Goal: Information Seeking & Learning: Learn about a topic

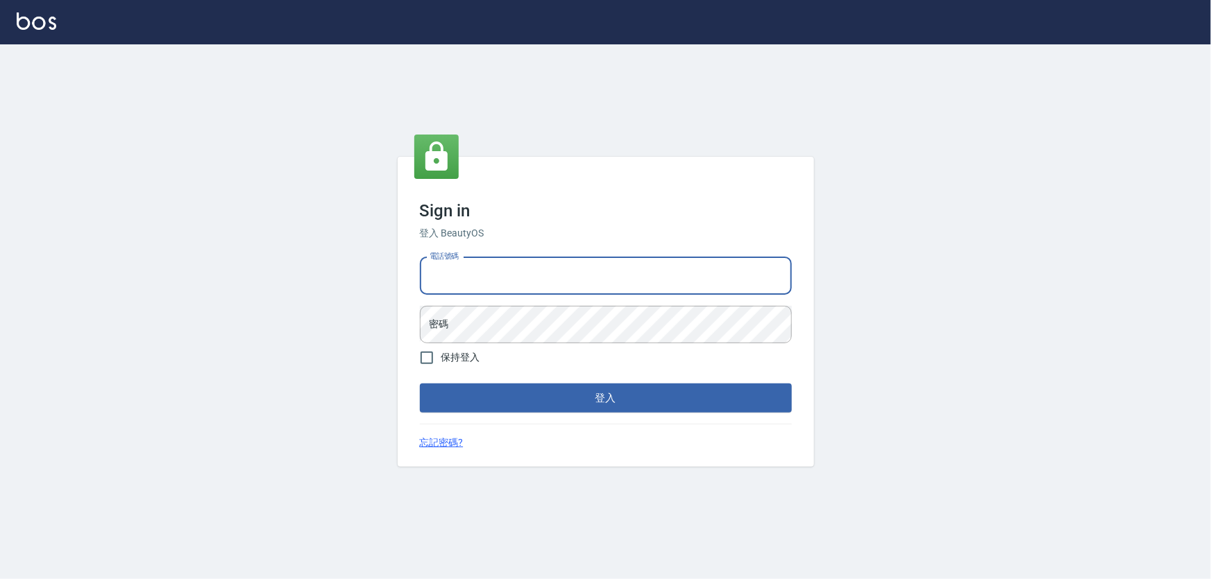
click at [531, 294] on input "電話號碼" at bounding box center [606, 275] width 372 height 37
type input "0972937753"
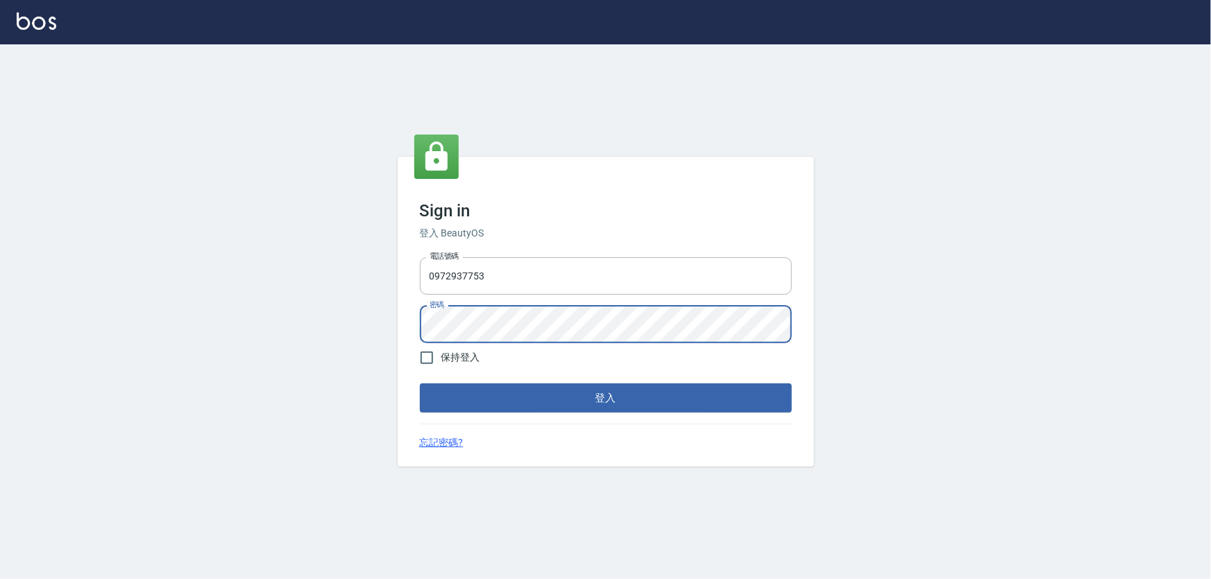
click at [420, 384] on button "登入" at bounding box center [606, 398] width 372 height 29
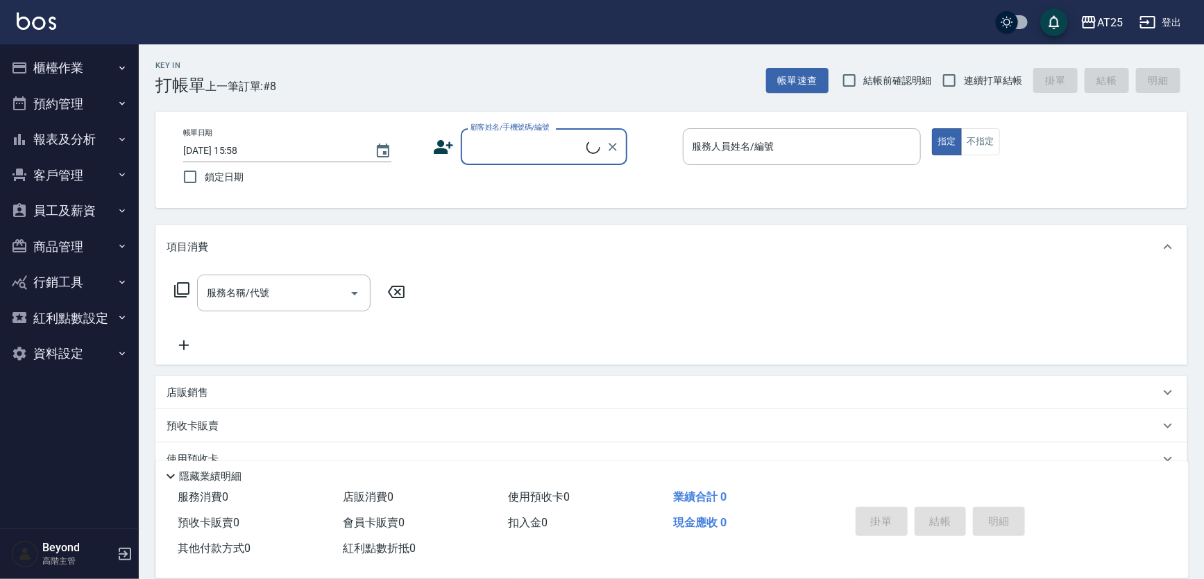
drag, startPoint x: 818, startPoint y: 12, endPoint x: 831, endPoint y: 12, distance: 12.5
click at [831, 12] on div "AT25 登出" at bounding box center [602, 22] width 1204 height 44
click at [833, 12] on div "AT25 登出" at bounding box center [602, 22] width 1204 height 44
click at [852, 12] on div "AT25 登出" at bounding box center [602, 22] width 1204 height 44
click at [69, 146] on button "報表及分析" at bounding box center [70, 139] width 128 height 36
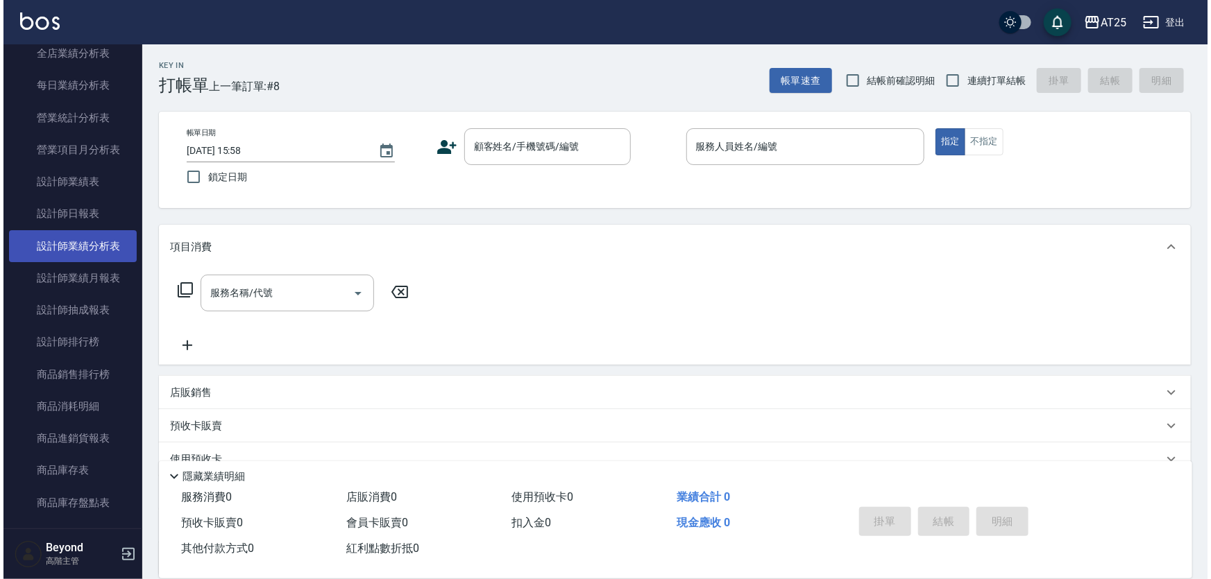
scroll to position [378, 0]
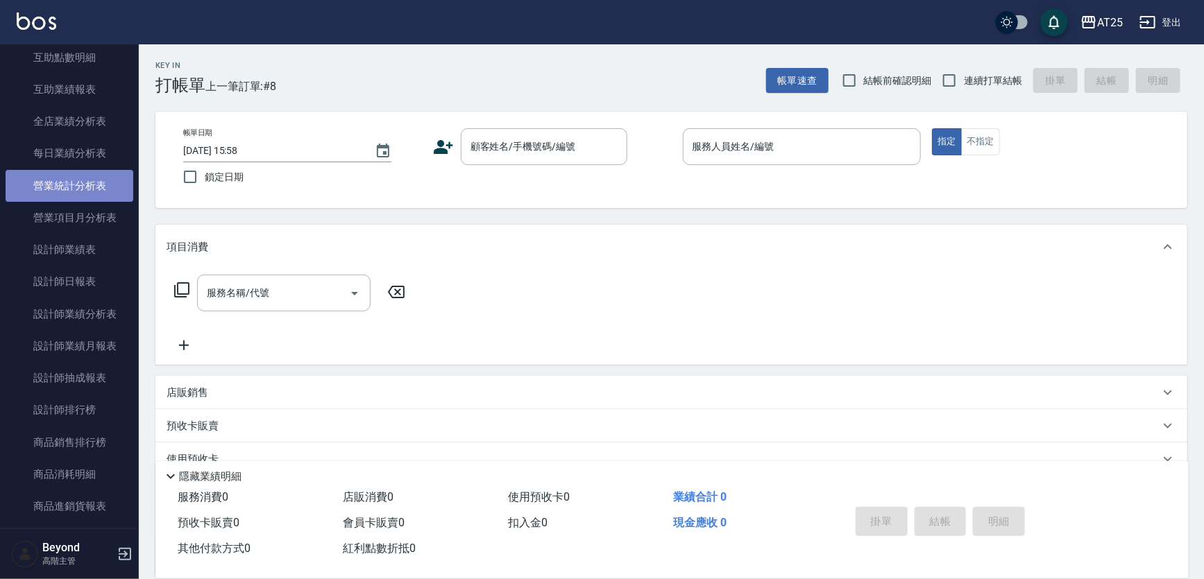
click at [87, 196] on link "營業統計分析表" at bounding box center [70, 186] width 128 height 32
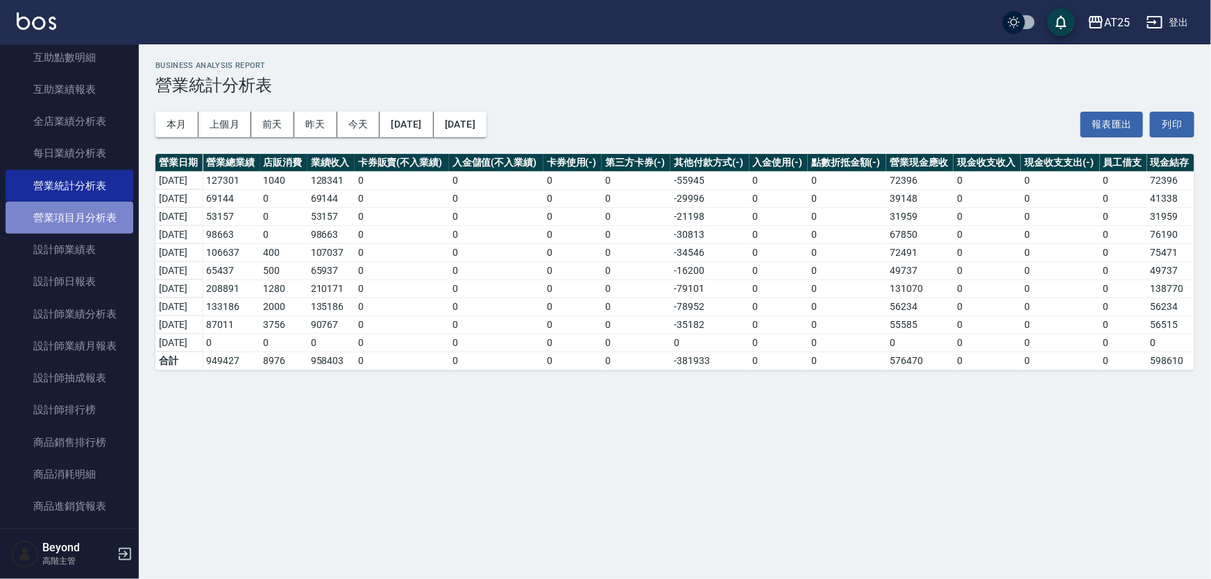
click at [78, 222] on link "營業項目月分析表" at bounding box center [70, 218] width 128 height 32
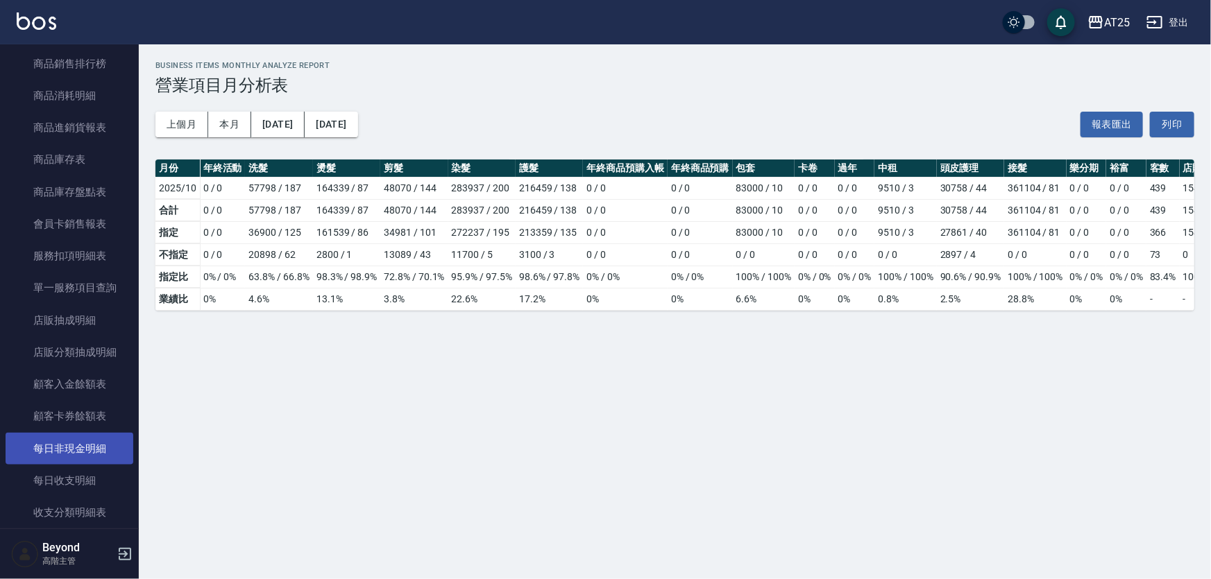
scroll to position [756, 0]
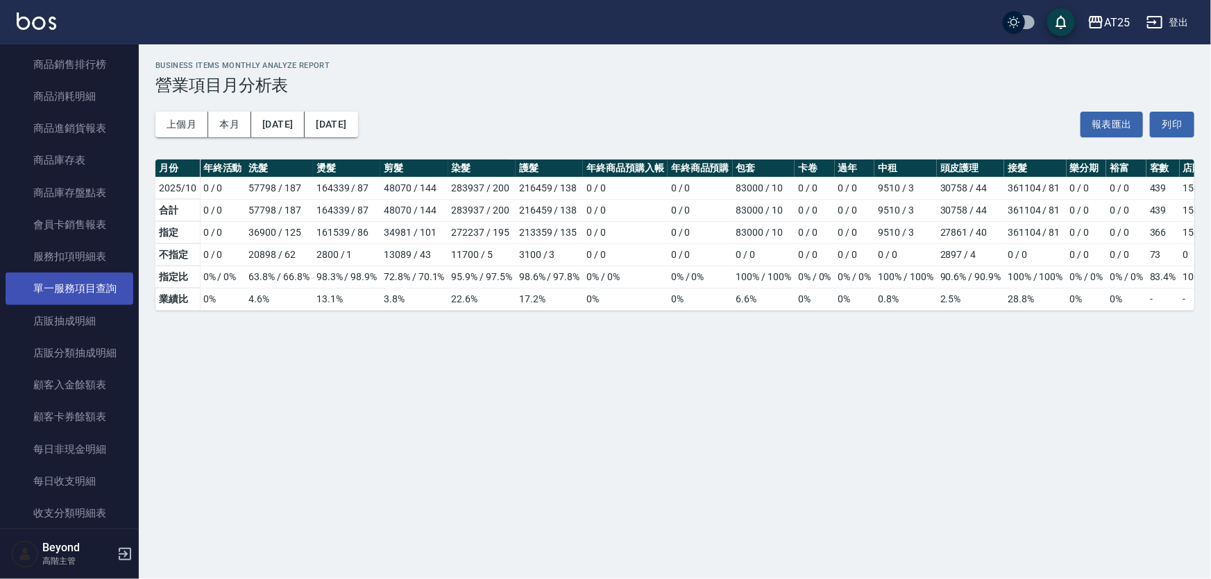
click at [66, 289] on link "單一服務項目查詢" at bounding box center [70, 289] width 128 height 32
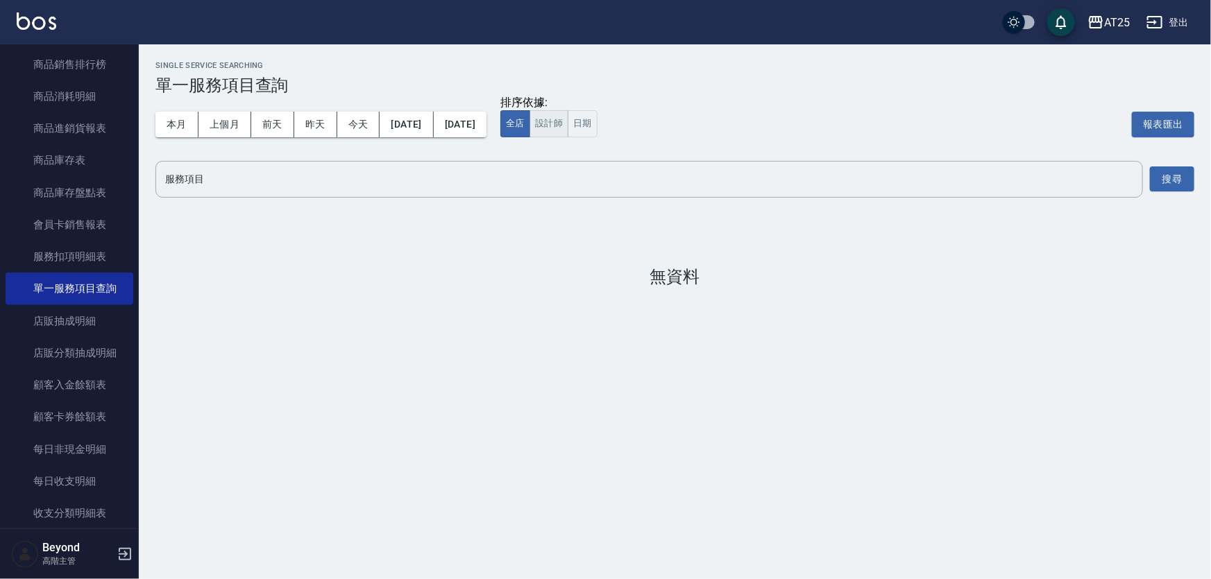
click at [568, 126] on button "設計師" at bounding box center [549, 123] width 39 height 27
click at [180, 125] on button "本月" at bounding box center [176, 125] width 43 height 26
click at [415, 182] on input "服務項目" at bounding box center [649, 179] width 975 height 24
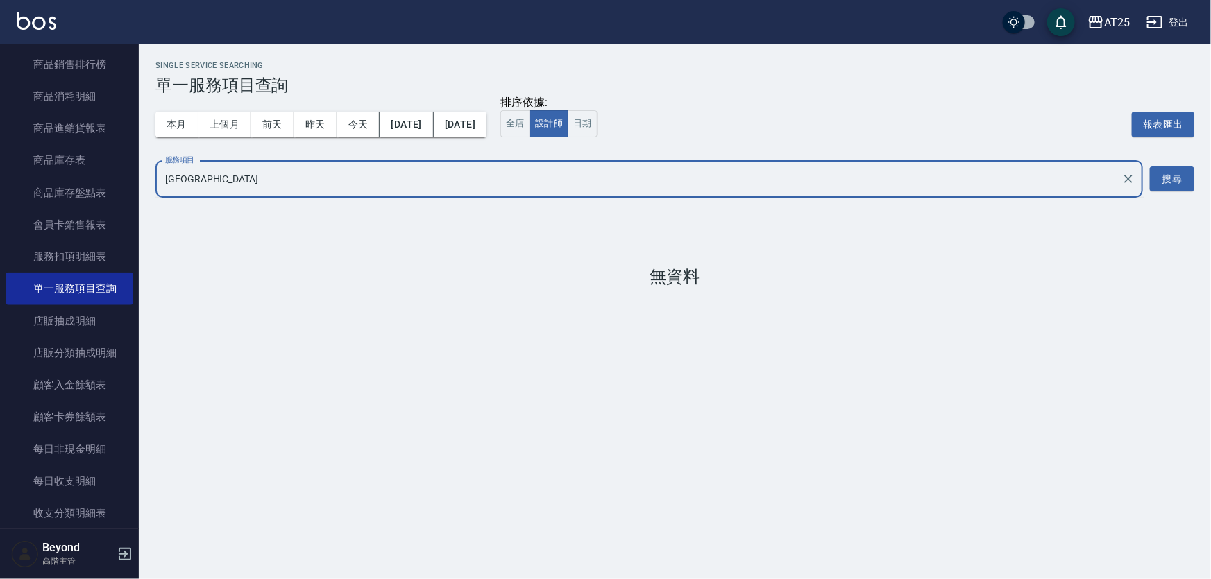
type input "南"
type input "男士"
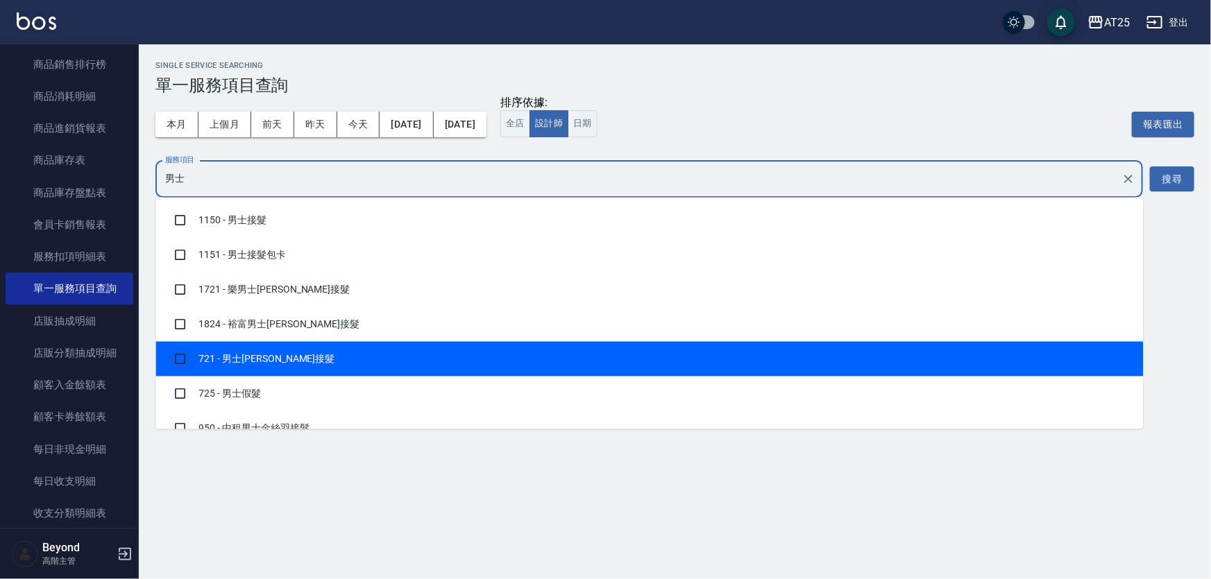
click at [175, 359] on input "checkbox" at bounding box center [180, 359] width 26 height 26
checkbox input "true"
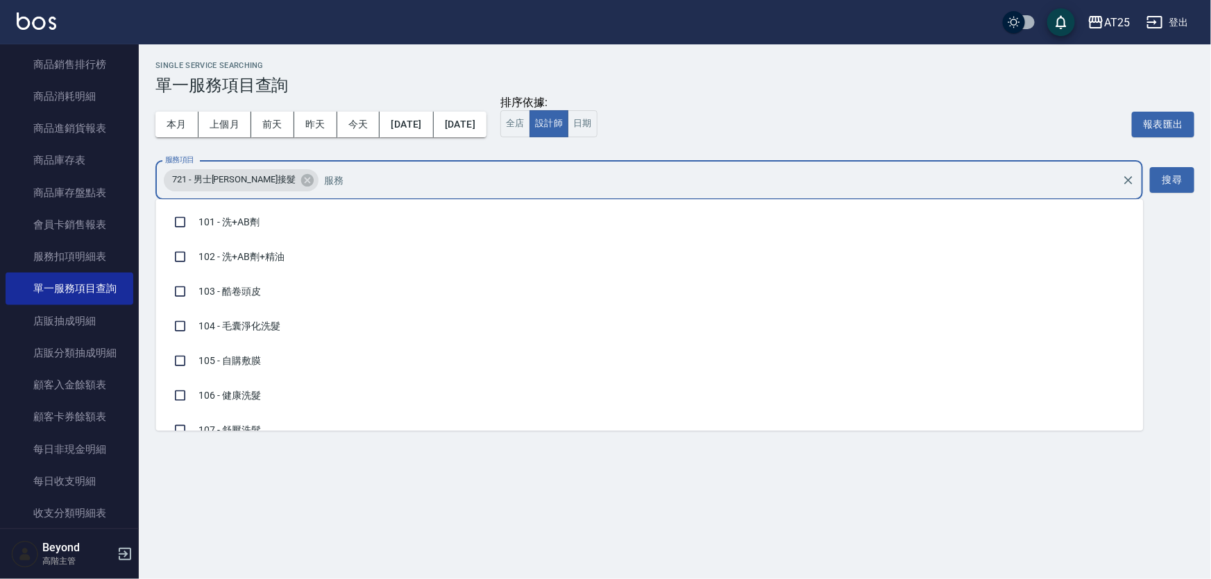
scroll to position [11045, 0]
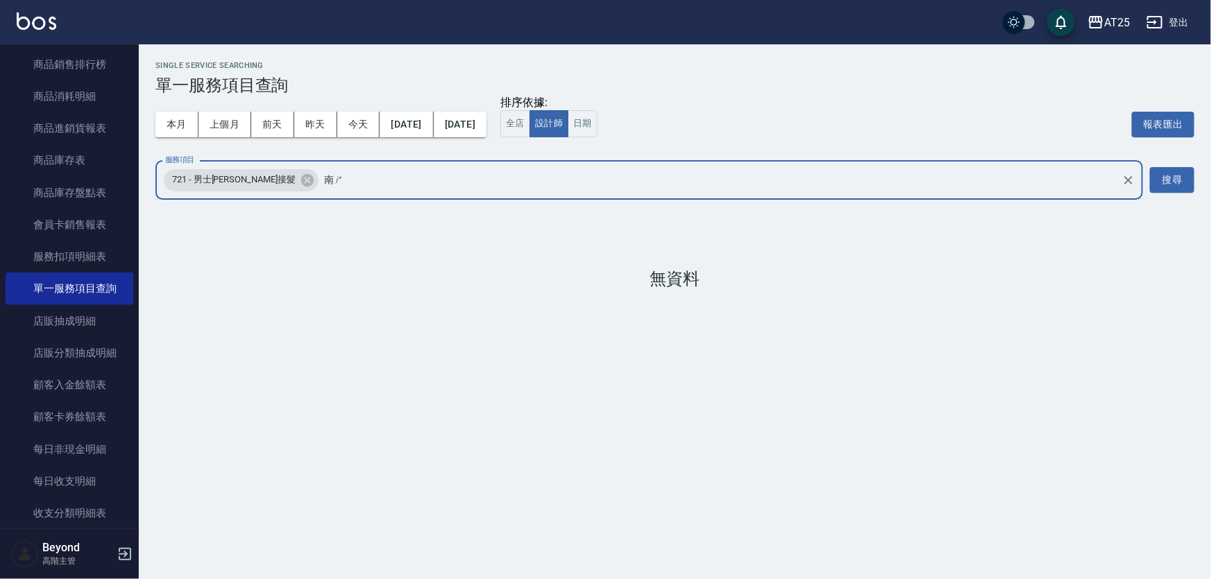
type input "男士"
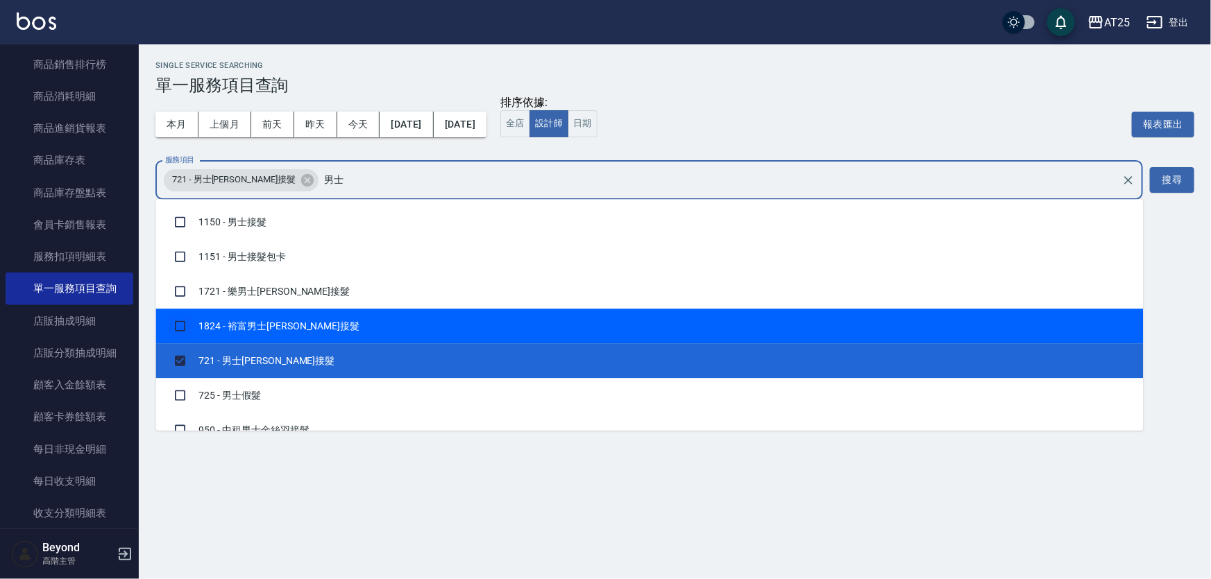
click at [180, 328] on input "checkbox" at bounding box center [180, 326] width 26 height 26
checkbox input "true"
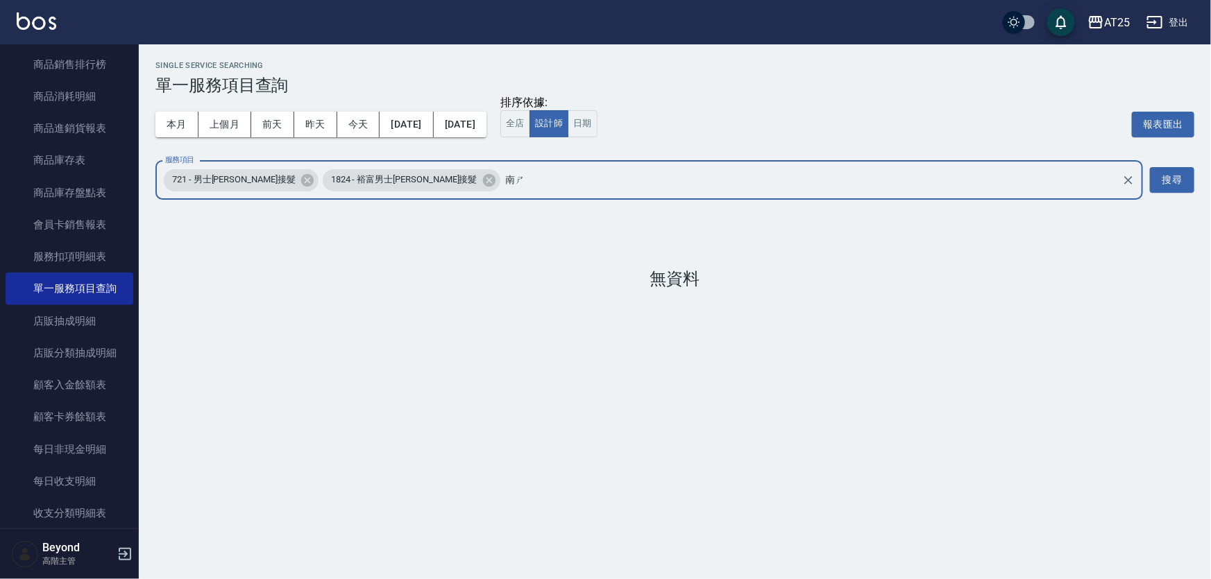
type input "男士"
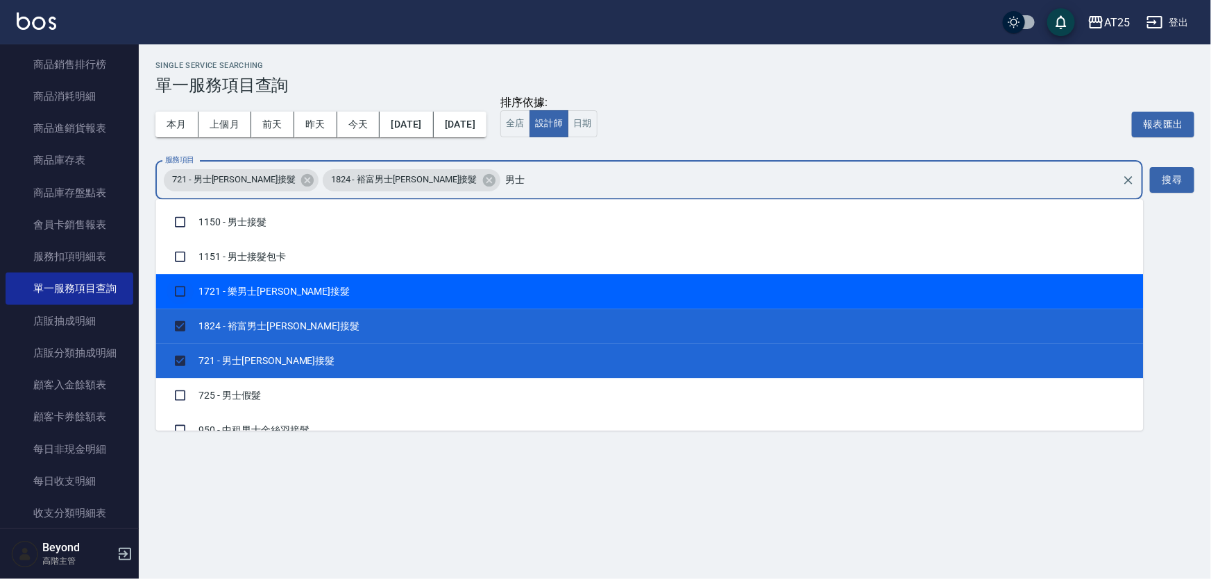
click at [173, 289] on input "checkbox" at bounding box center [180, 291] width 26 height 26
checkbox input "true"
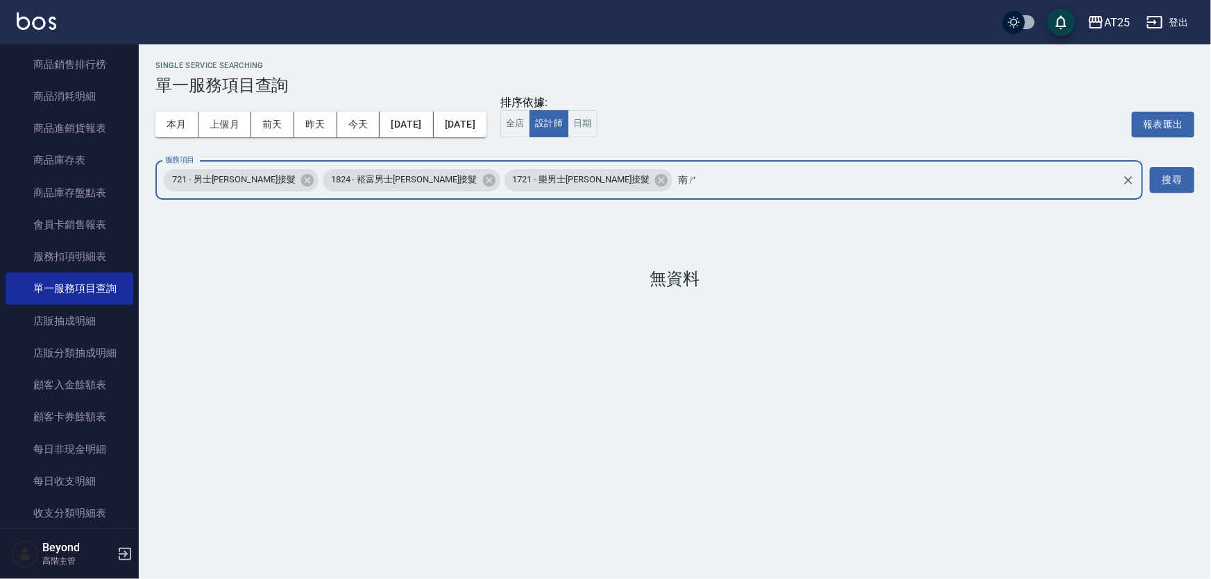
type input "男士"
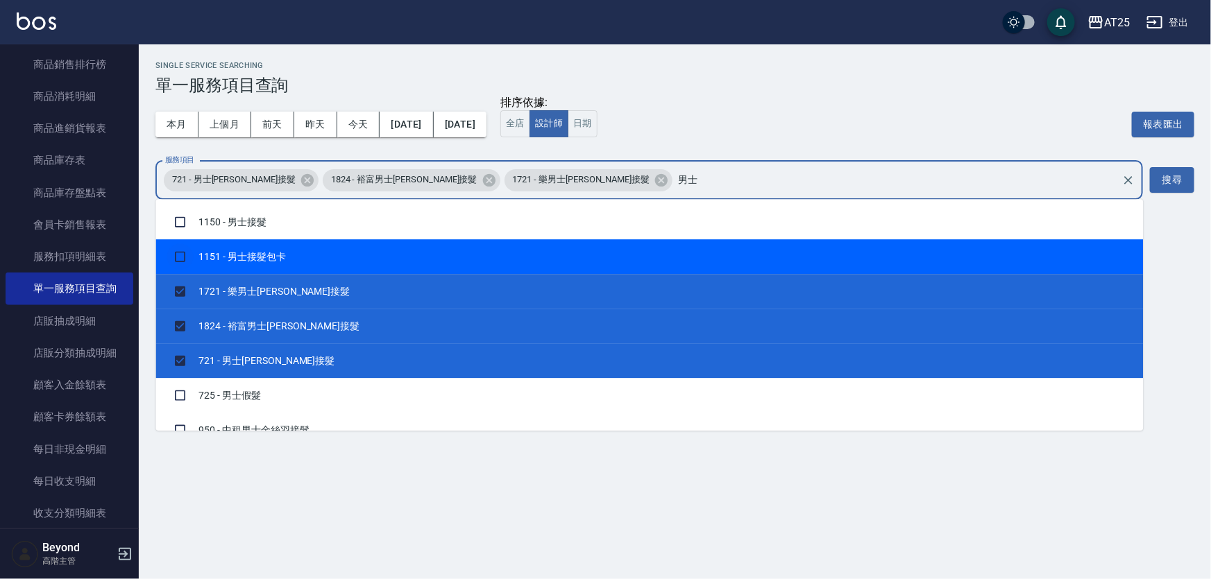
click at [179, 255] on input "checkbox" at bounding box center [180, 257] width 26 height 26
checkbox input "true"
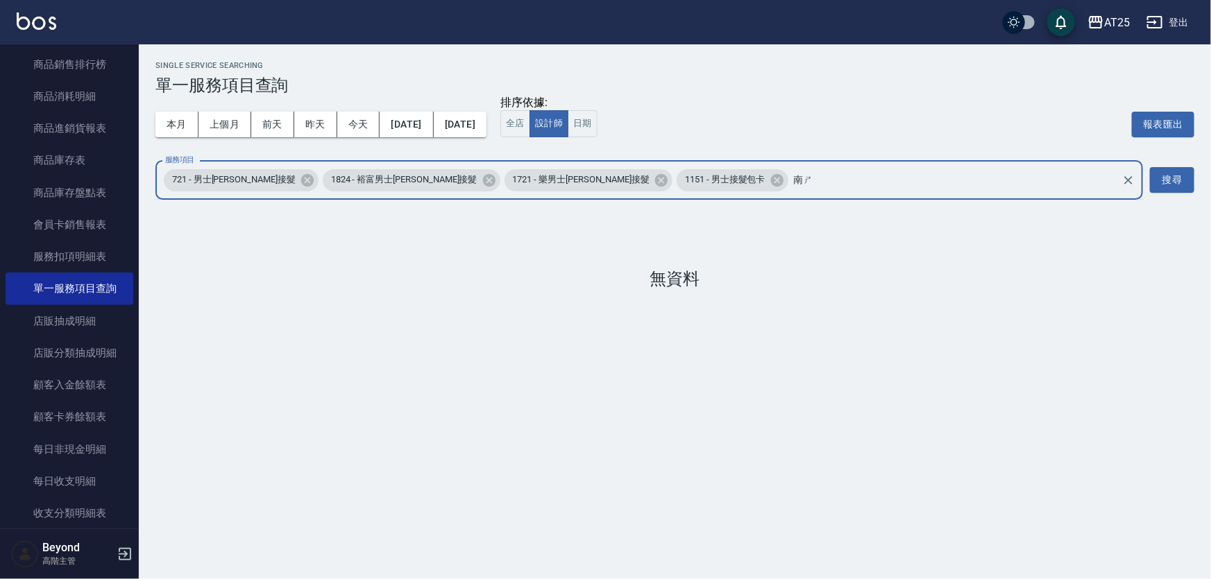
type input "男士"
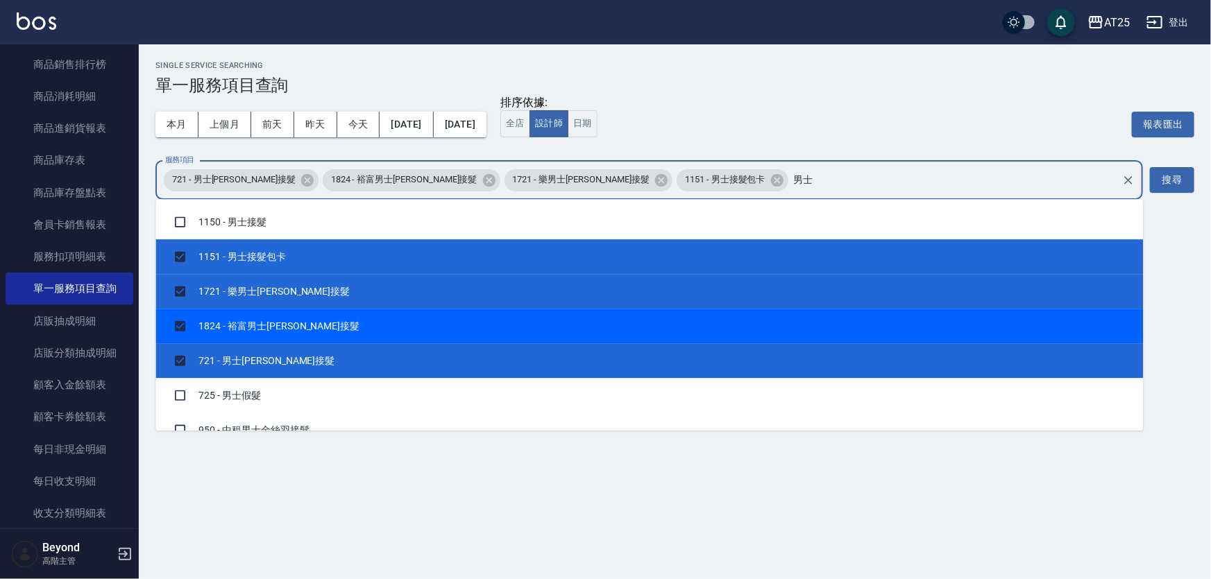
scroll to position [21, 0]
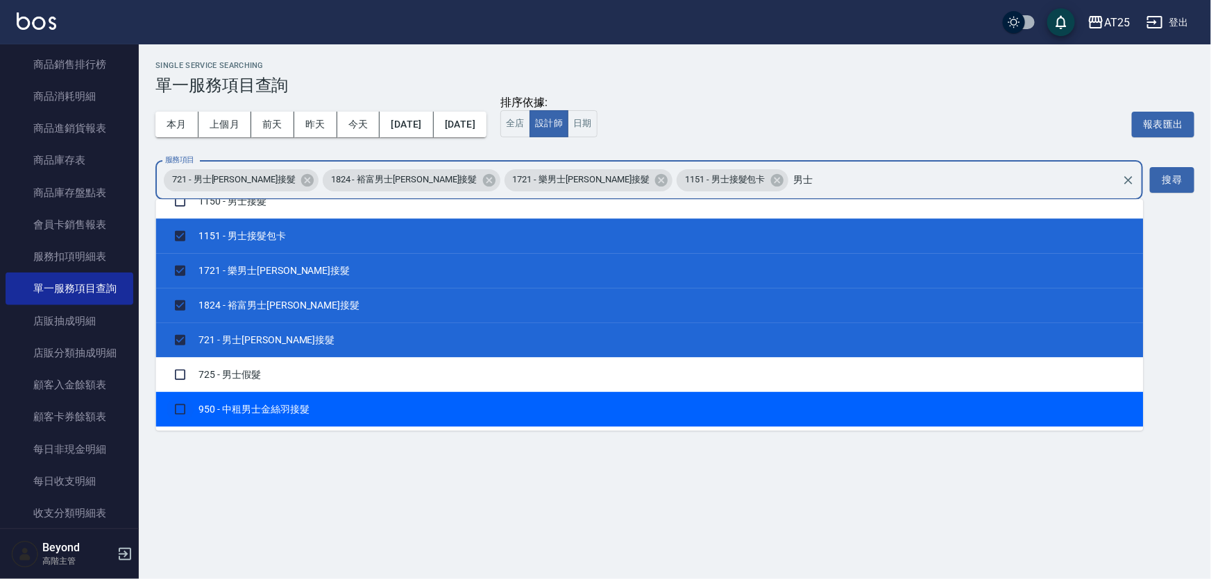
click at [178, 388] on input "checkbox" at bounding box center [180, 375] width 26 height 26
checkbox input "true"
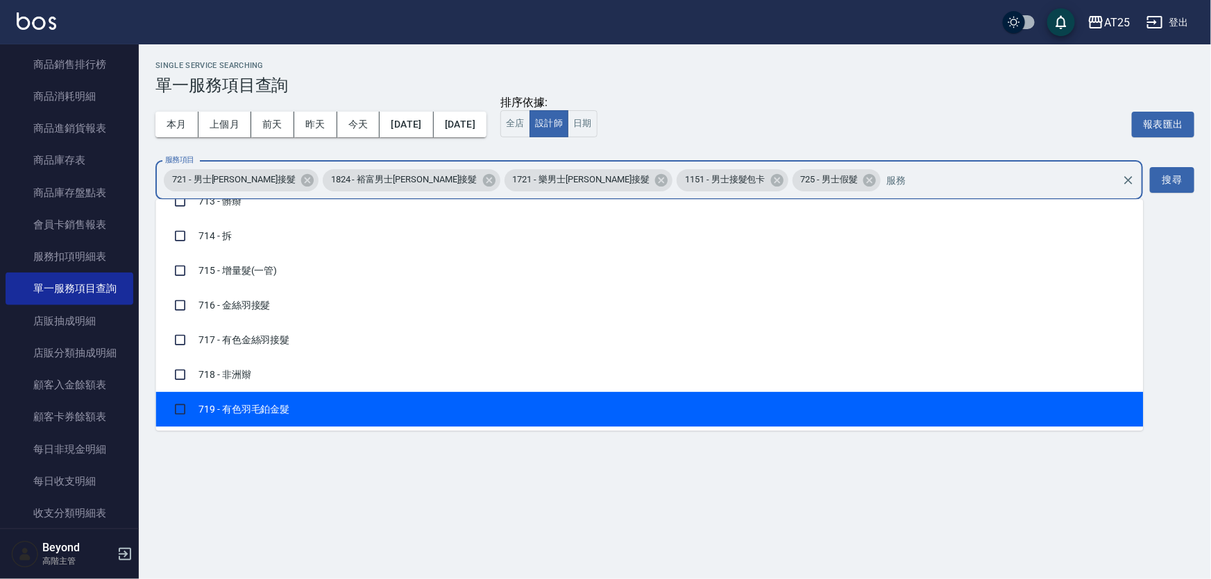
scroll to position [10918, 0]
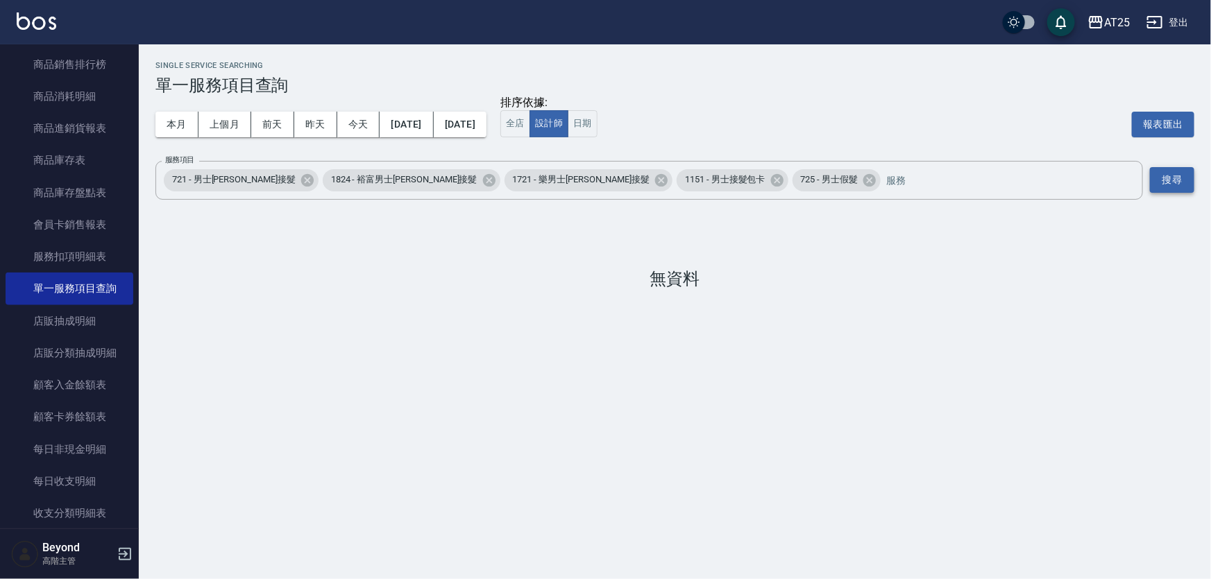
click at [1166, 174] on button "搜尋" at bounding box center [1172, 180] width 44 height 26
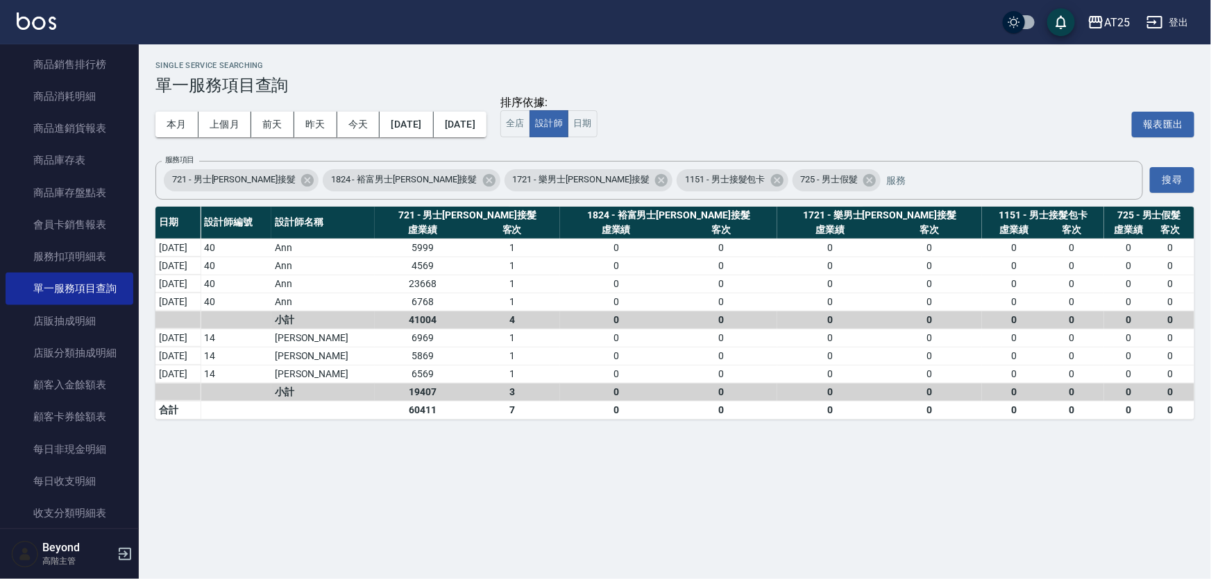
click at [645, 561] on div "Single Service Searching 單一服務項目查詢 本月 上個月 [DATE] [DATE] [DATE] [DATE] [DATE] 排序依…" at bounding box center [605, 289] width 1211 height 579
drag, startPoint x: 800, startPoint y: 12, endPoint x: 808, endPoint y: 12, distance: 8.3
click at [801, 12] on div "AT25 登出" at bounding box center [605, 22] width 1211 height 44
click at [808, 12] on div "AT25 登出" at bounding box center [605, 22] width 1211 height 44
click at [834, 20] on div "AT25 登出" at bounding box center [605, 22] width 1211 height 44
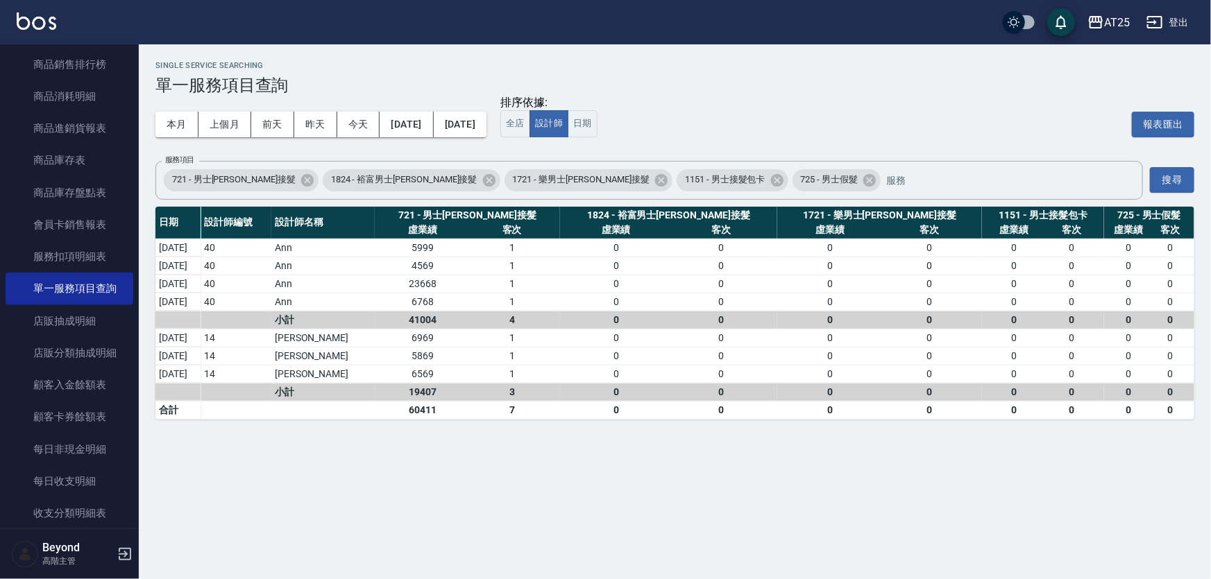
click at [867, 21] on div "AT25 登出" at bounding box center [605, 22] width 1211 height 44
drag, startPoint x: 840, startPoint y: 19, endPoint x: 861, endPoint y: 20, distance: 21.6
click at [861, 20] on div "AT25 登出" at bounding box center [605, 22] width 1211 height 44
click at [893, 23] on div "AT25 登出" at bounding box center [605, 22] width 1211 height 44
click at [895, 23] on div "AT25 登出" at bounding box center [605, 22] width 1211 height 44
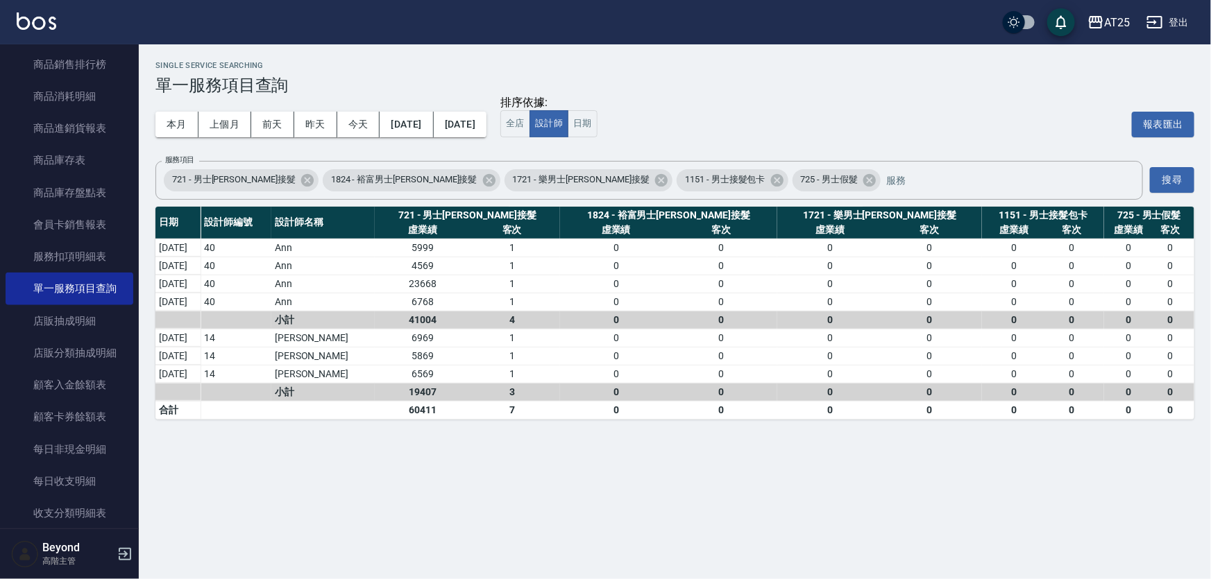
click at [934, 22] on div "AT25 登出" at bounding box center [605, 22] width 1211 height 44
drag, startPoint x: 933, startPoint y: 25, endPoint x: 956, endPoint y: 17, distance: 24.8
click at [950, 20] on div "AT25 登出" at bounding box center [605, 22] width 1211 height 44
click at [956, 17] on div "AT25 登出" at bounding box center [605, 22] width 1211 height 44
drag, startPoint x: 964, startPoint y: 14, endPoint x: 978, endPoint y: 14, distance: 13.9
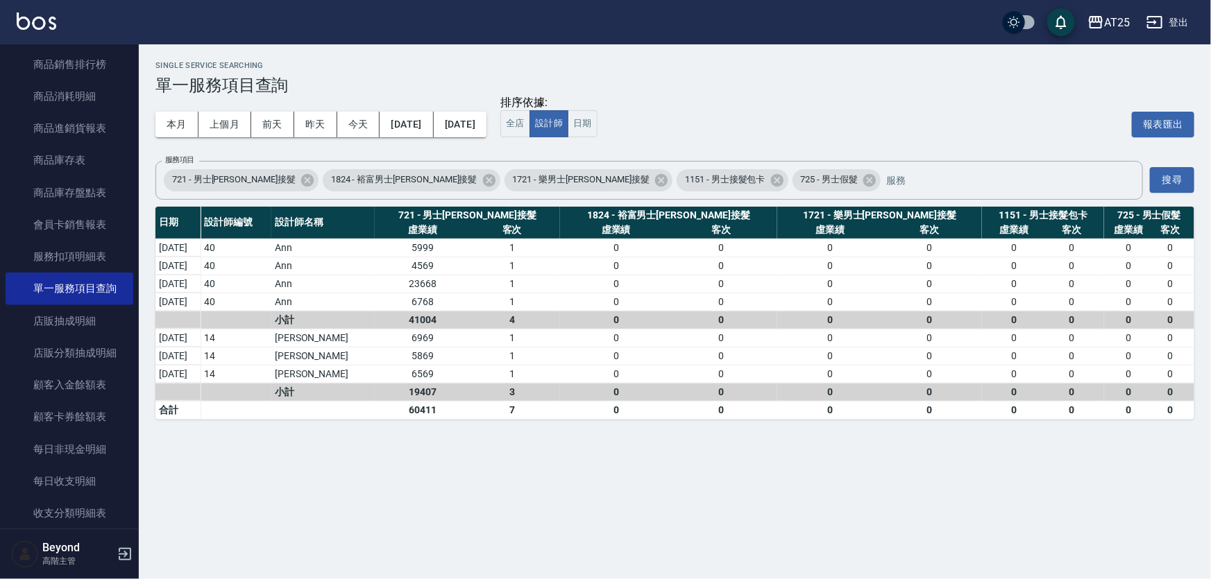
click at [965, 14] on div "AT25 登出" at bounding box center [605, 22] width 1211 height 44
click at [821, 14] on div "AT25 登出" at bounding box center [605, 22] width 1211 height 44
click at [854, 16] on div "AT25 登出" at bounding box center [605, 22] width 1211 height 44
drag, startPoint x: 900, startPoint y: 12, endPoint x: 913, endPoint y: 14, distance: 12.6
click at [901, 12] on div "AT25 登出" at bounding box center [605, 22] width 1211 height 44
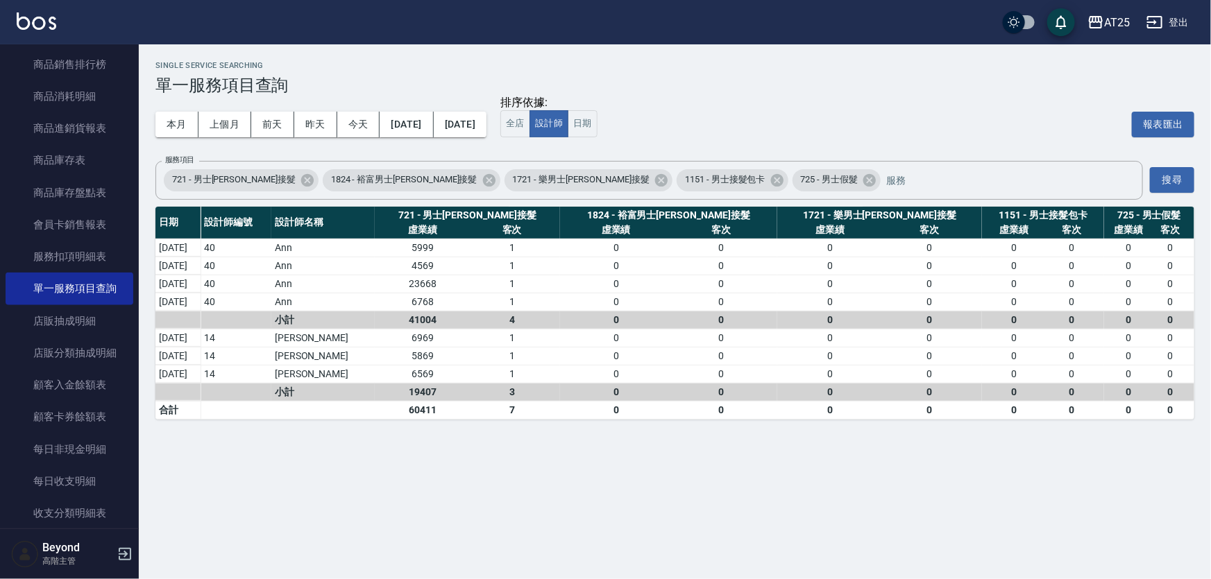
drag, startPoint x: 913, startPoint y: 14, endPoint x: 945, endPoint y: 3, distance: 34.2
click at [923, 12] on div "AT25 登出" at bounding box center [605, 22] width 1211 height 44
click at [895, 17] on div "AT25 登出" at bounding box center [605, 22] width 1211 height 44
click at [898, 17] on div "AT25 登出" at bounding box center [605, 22] width 1211 height 44
click at [899, 17] on div "AT25 登出" at bounding box center [605, 22] width 1211 height 44
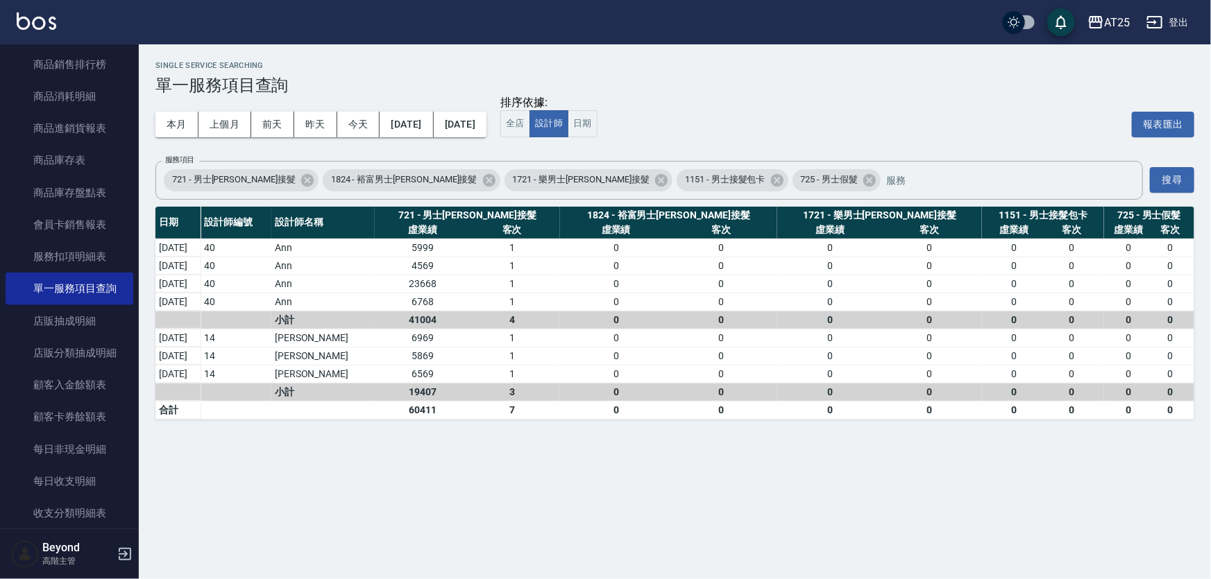
click at [940, 24] on div "AT25 登出" at bounding box center [605, 22] width 1211 height 44
click at [983, 50] on div "Single Service Searching 單一服務項目查詢 本月 上個月 [DATE] [DATE] [DATE] [DATE] [DATE] 排序依…" at bounding box center [675, 240] width 1072 height 392
